Goal: Transaction & Acquisition: Book appointment/travel/reservation

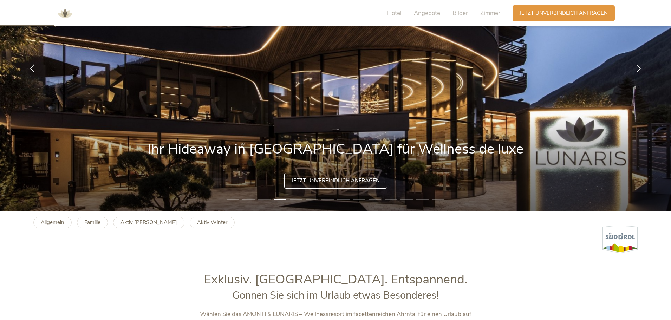
scroll to position [105, 0]
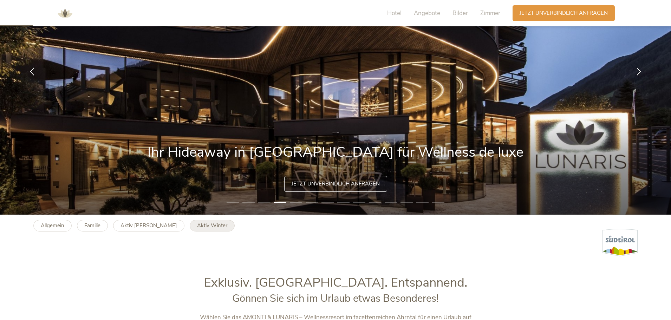
click at [197, 224] on b "Aktiv Winter" at bounding box center [212, 225] width 30 height 7
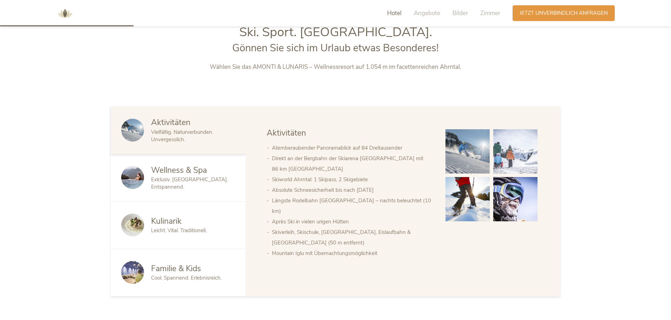
scroll to position [387, 0]
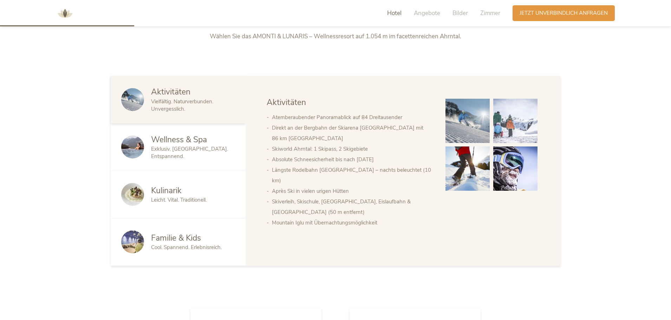
click at [168, 133] on div "Wellness & Spa Exklusiv. [GEOGRAPHIC_DATA]. Entspannend." at bounding box center [178, 147] width 135 height 47
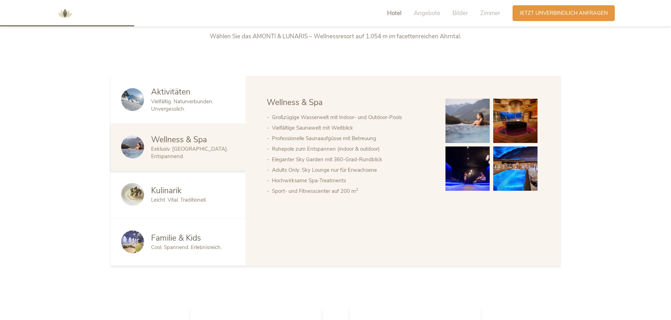
click at [173, 241] on span "Familie & Kids" at bounding box center [176, 238] width 50 height 11
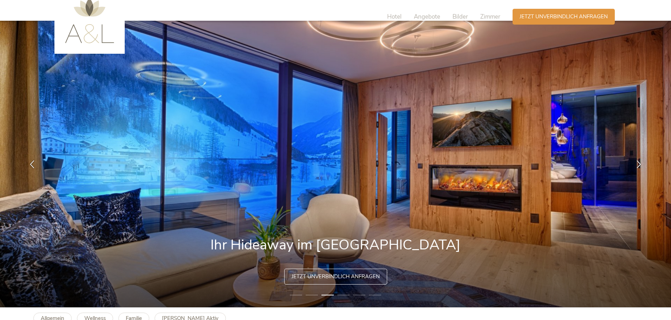
scroll to position [0, 0]
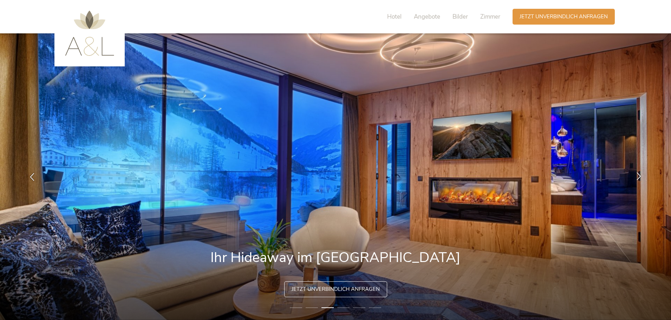
click at [638, 177] on icon at bounding box center [639, 176] width 8 height 8
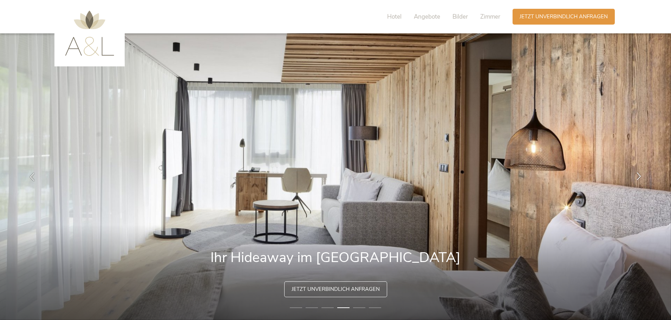
click at [638, 177] on icon at bounding box center [639, 176] width 8 height 8
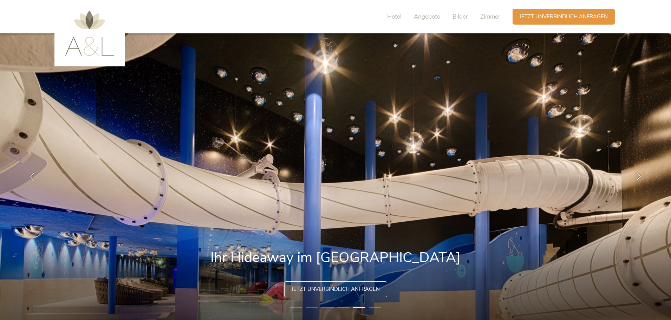
click at [638, 177] on icon at bounding box center [639, 176] width 8 height 8
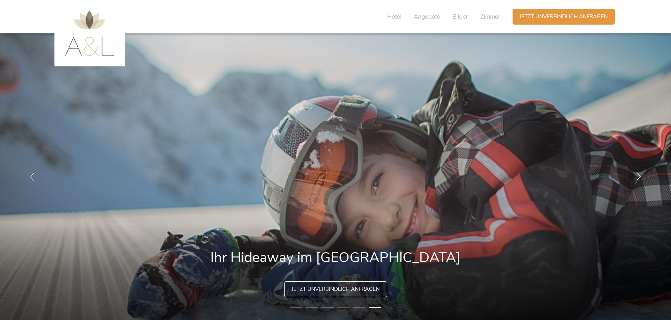
click at [638, 177] on icon at bounding box center [639, 176] width 8 height 8
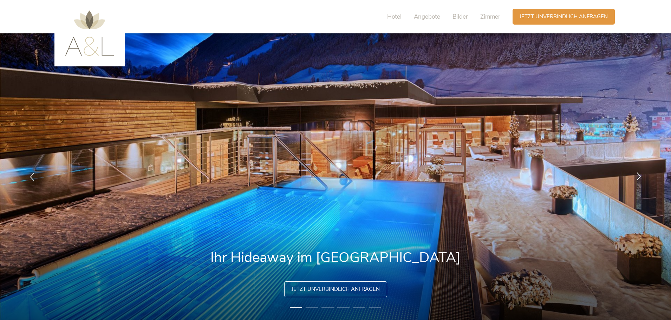
click at [638, 177] on icon at bounding box center [639, 176] width 8 height 8
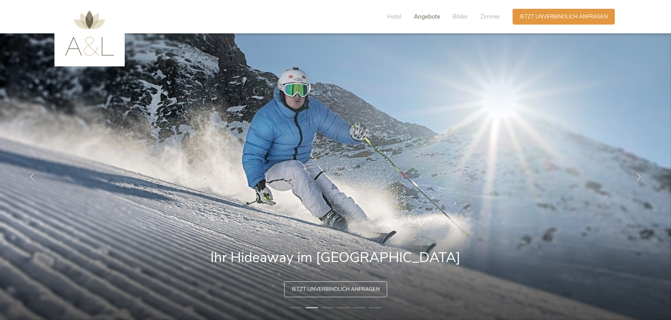
click at [428, 18] on span "Angebote" at bounding box center [427, 17] width 26 height 8
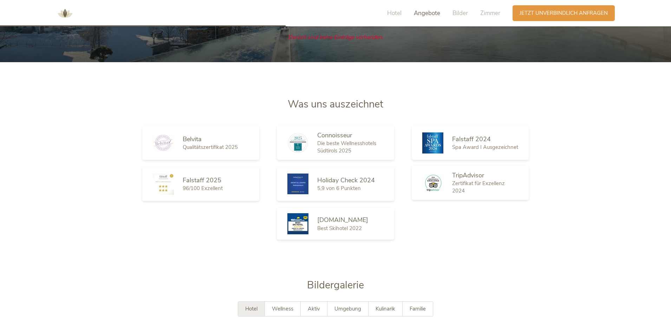
scroll to position [859, 0]
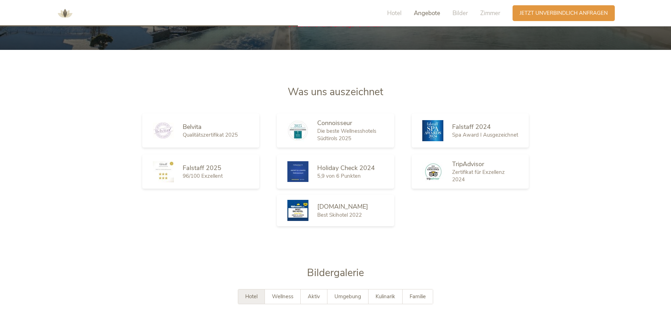
click at [355, 209] on div "[DOMAIN_NAME]" at bounding box center [350, 206] width 66 height 9
click at [332, 207] on span "[DOMAIN_NAME]" at bounding box center [342, 206] width 51 height 8
